Goal: Task Accomplishment & Management: Use online tool/utility

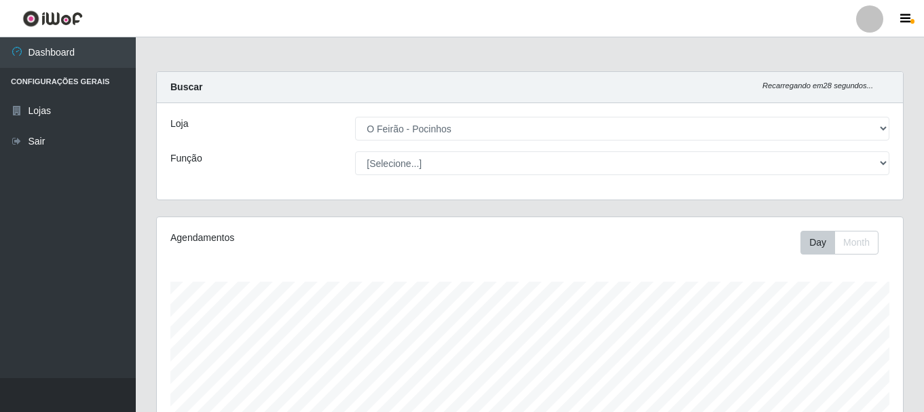
select select "190"
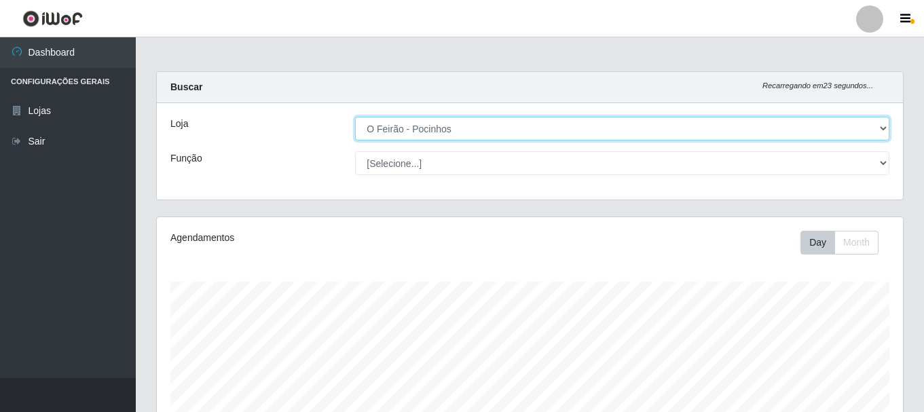
click at [644, 128] on select "[Selecione...] O Feirão - Pocinhos" at bounding box center [622, 129] width 535 height 24
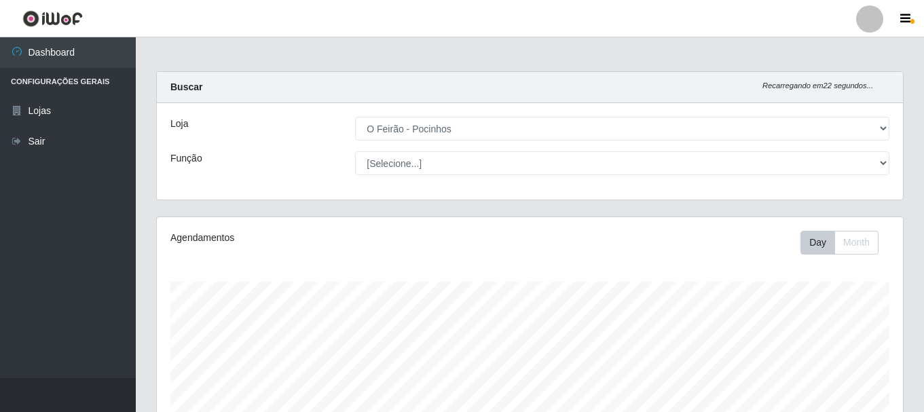
click at [626, 240] on div "Day Month" at bounding box center [684, 243] width 431 height 24
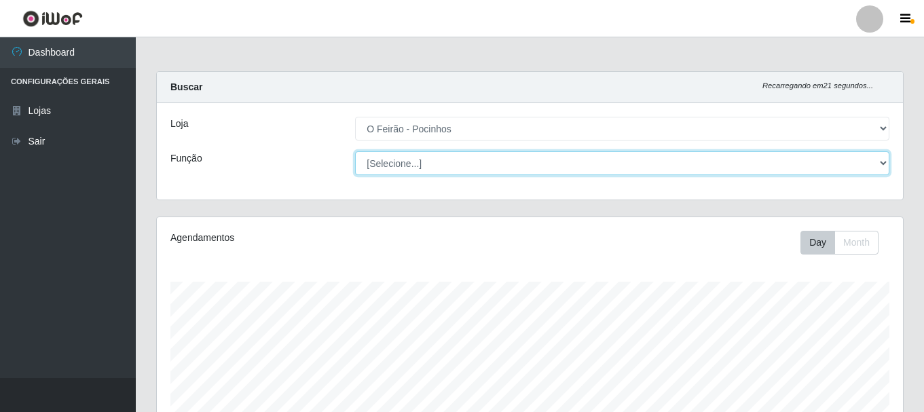
click at [583, 172] on select "[Selecione...] Balconista Balconista + Balconista ++ Embalador Embalador + Emba…" at bounding box center [622, 163] width 535 height 24
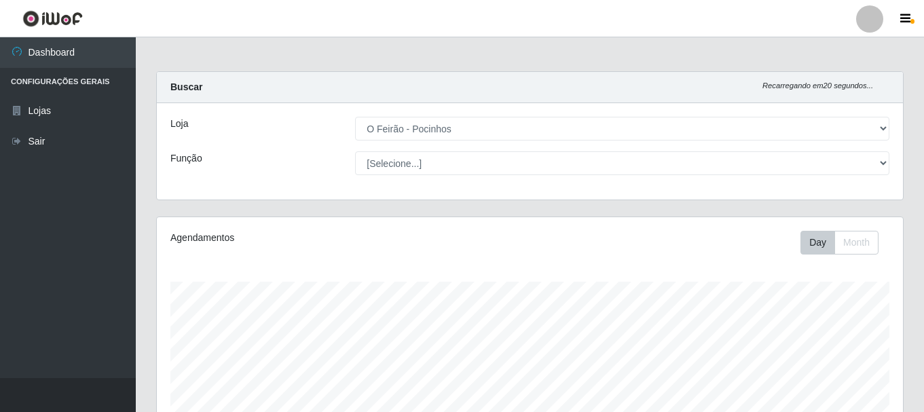
click at [867, 251] on button "Month" at bounding box center [857, 243] width 44 height 24
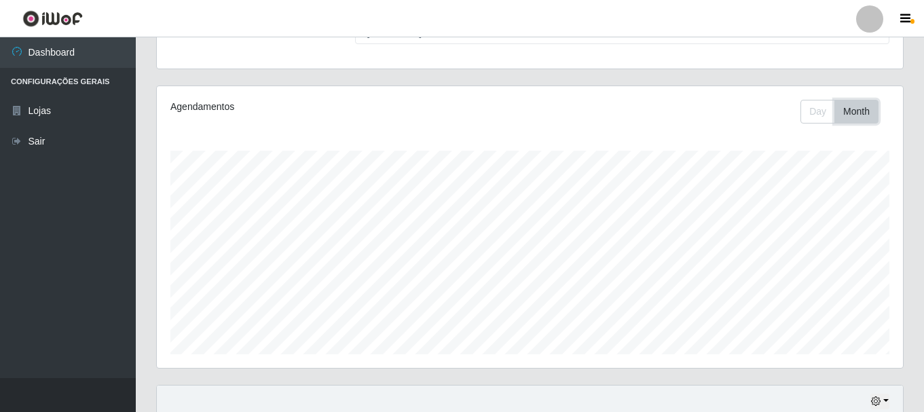
scroll to position [63, 0]
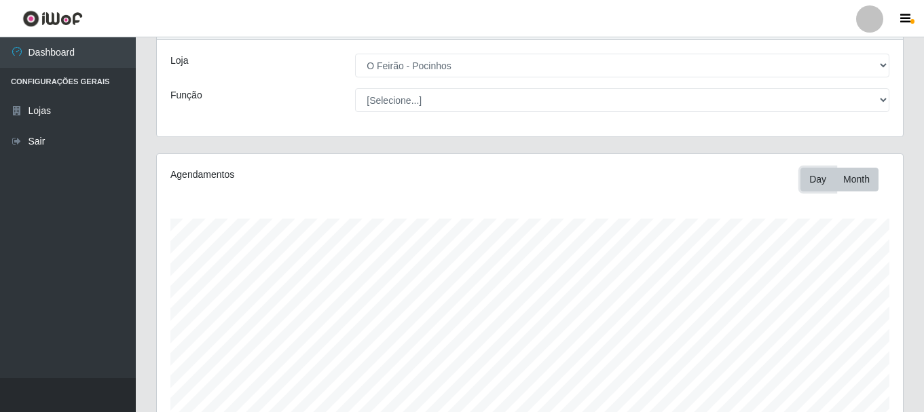
click at [823, 180] on button "Day" at bounding box center [818, 180] width 35 height 24
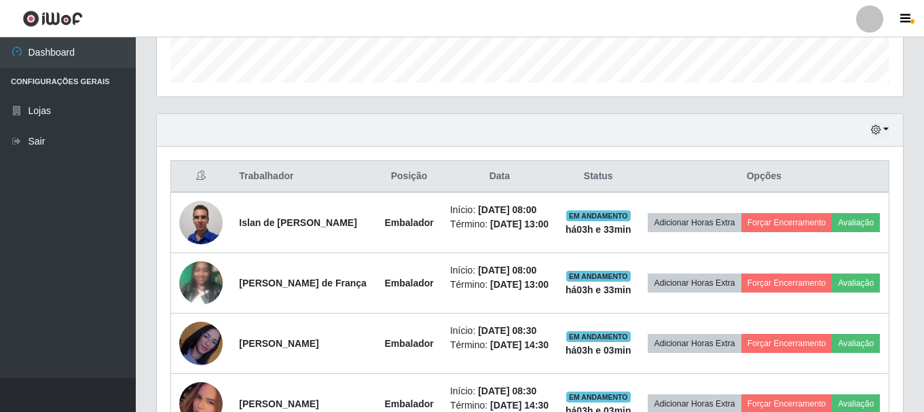
scroll to position [471, 0]
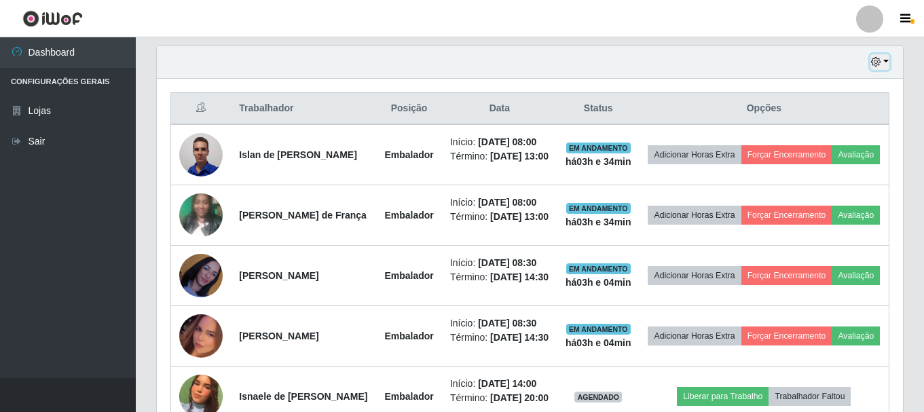
click at [879, 62] on icon "button" at bounding box center [876, 62] width 10 height 10
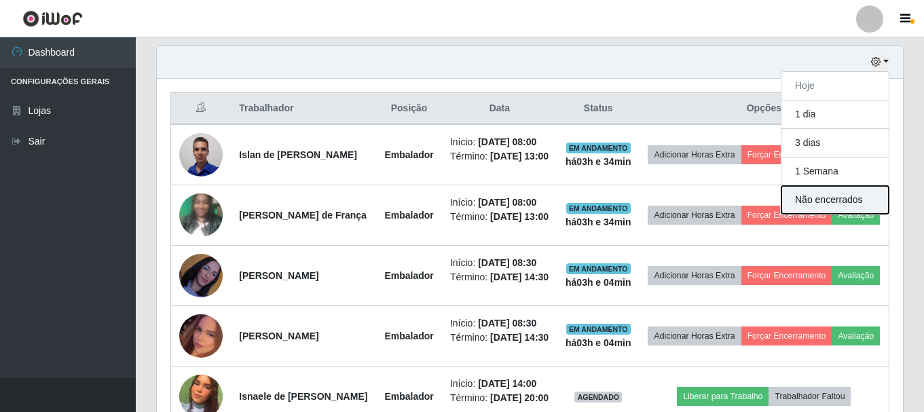
click at [832, 200] on button "Não encerrados" at bounding box center [835, 200] width 107 height 28
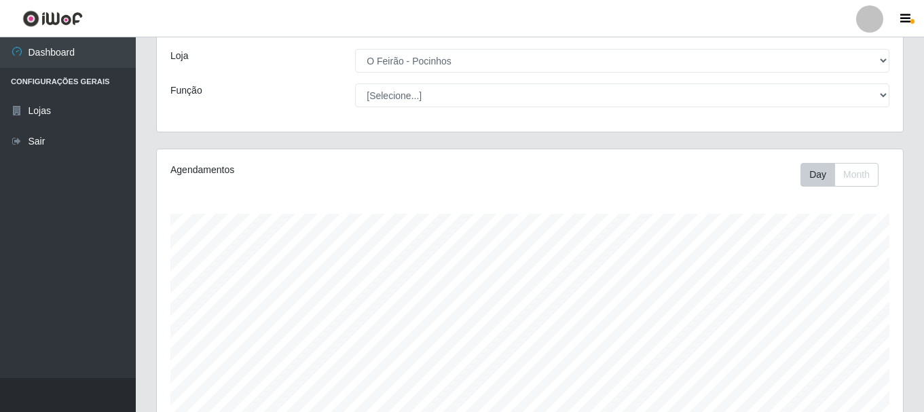
scroll to position [248, 0]
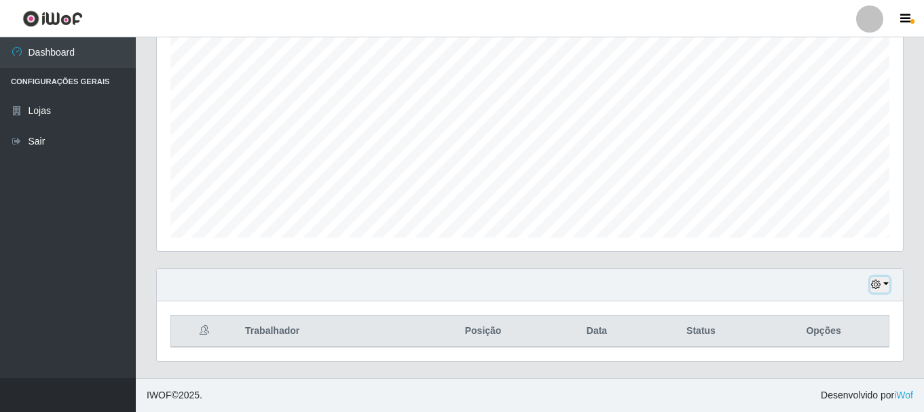
click at [882, 282] on button "button" at bounding box center [880, 285] width 19 height 16
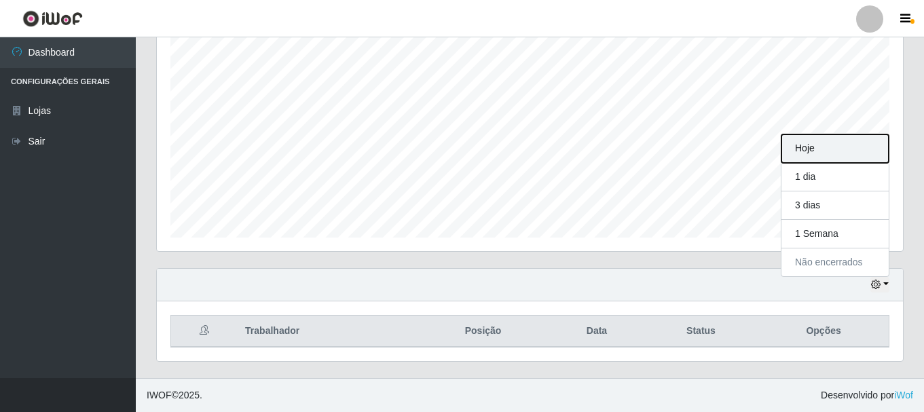
click at [810, 158] on button "Hoje" at bounding box center [835, 148] width 107 height 29
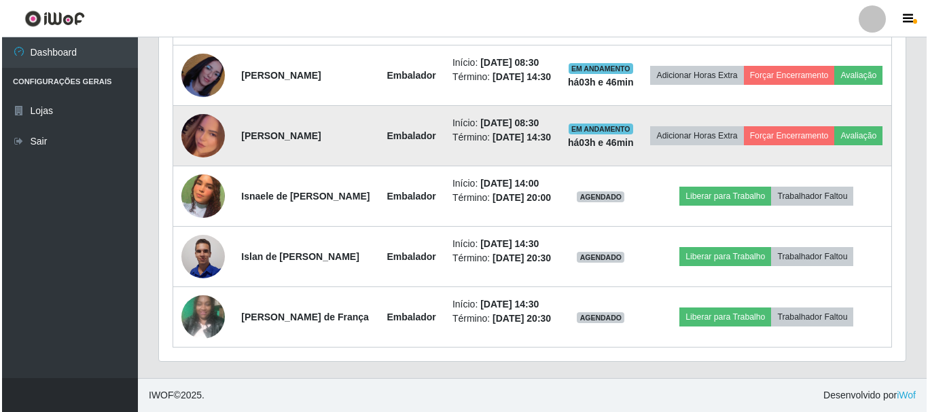
scroll to position [675, 0]
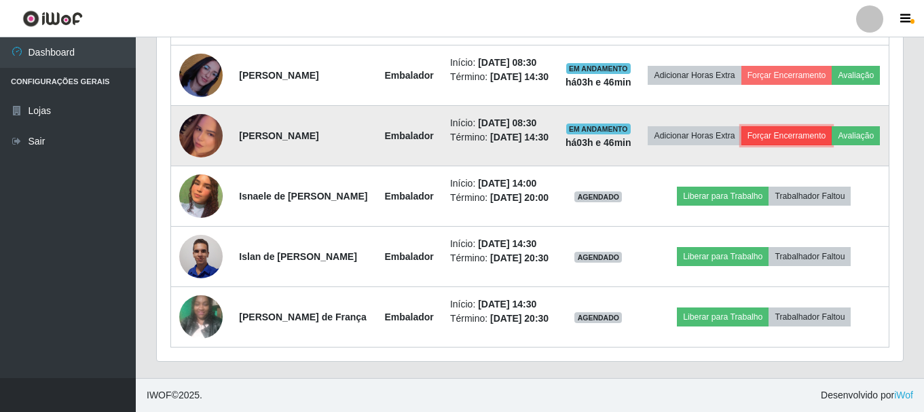
click at [812, 145] on button "Forçar Encerramento" at bounding box center [787, 135] width 91 height 19
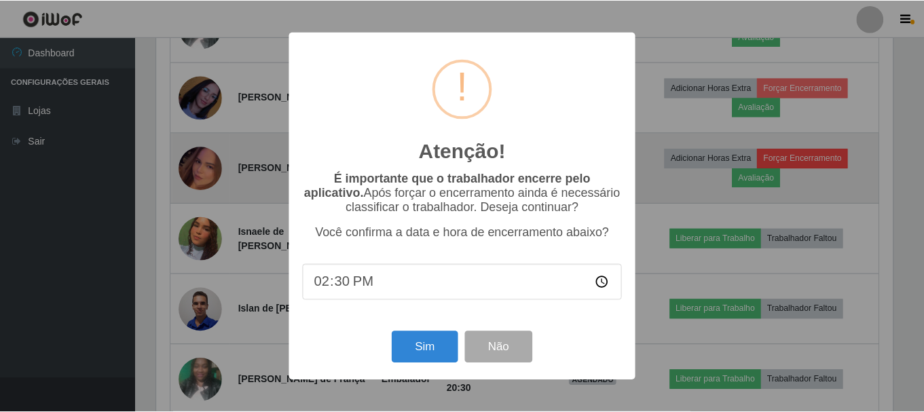
scroll to position [282, 740]
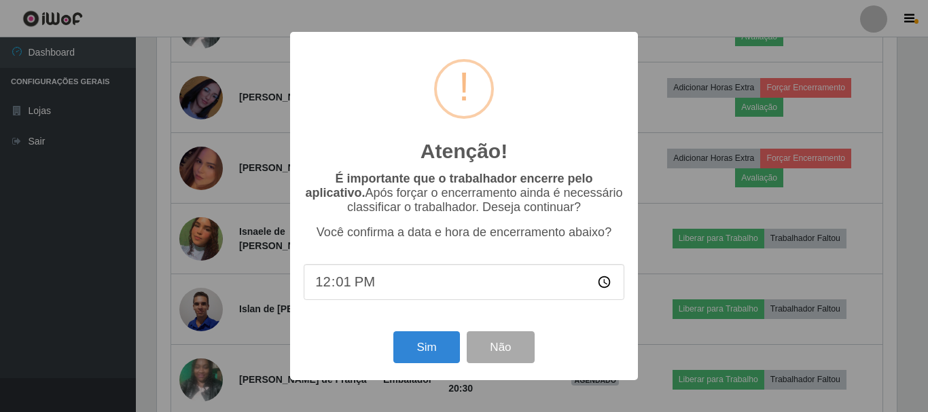
type input "12:16"
click at [423, 345] on button "Sim" at bounding box center [426, 347] width 66 height 32
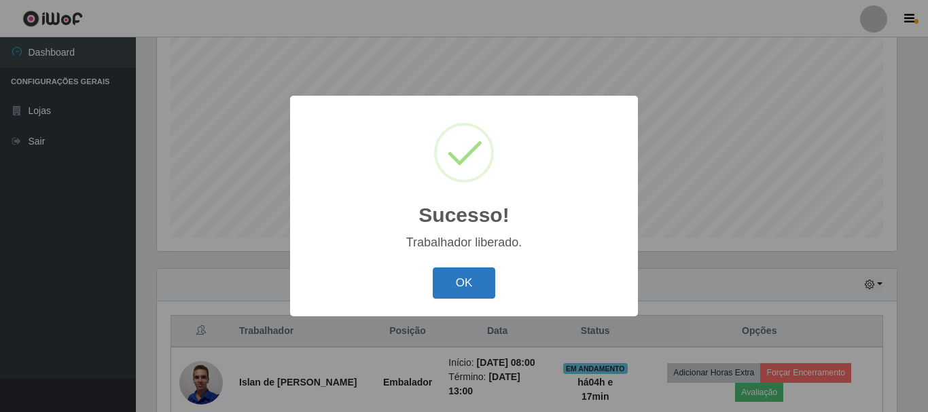
click at [470, 288] on button "OK" at bounding box center [464, 284] width 63 height 32
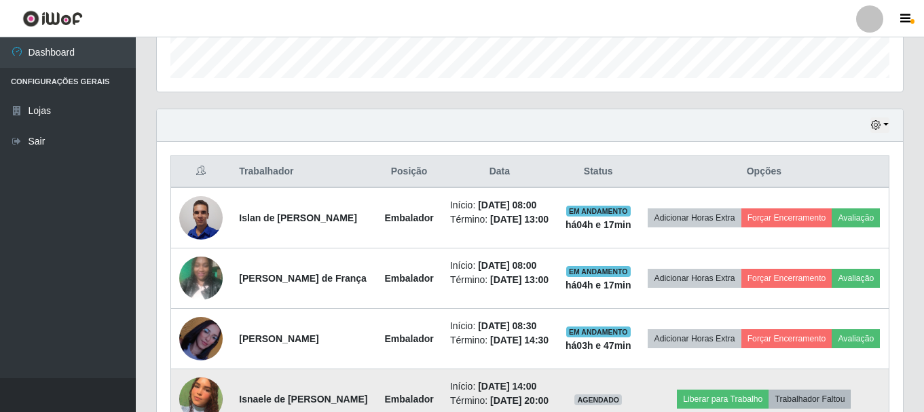
scroll to position [543, 0]
